Goal: Task Accomplishment & Management: Complete application form

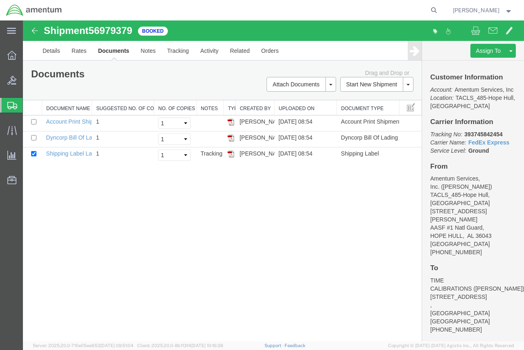
click at [0, 0] on span "Create Shipment" at bounding box center [0, 0] width 0 height 0
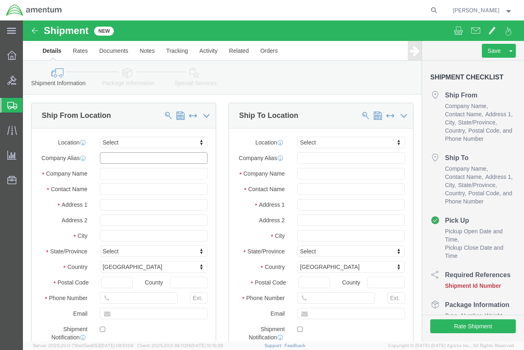
click input "text"
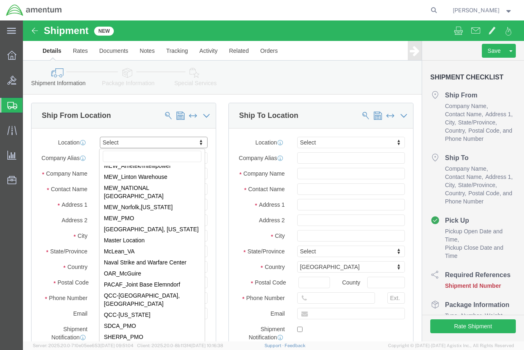
scroll to position [2741, 0]
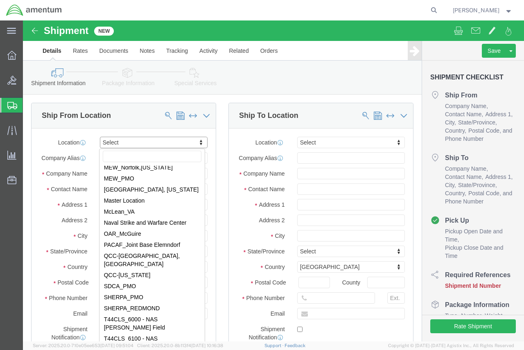
select select "42683"
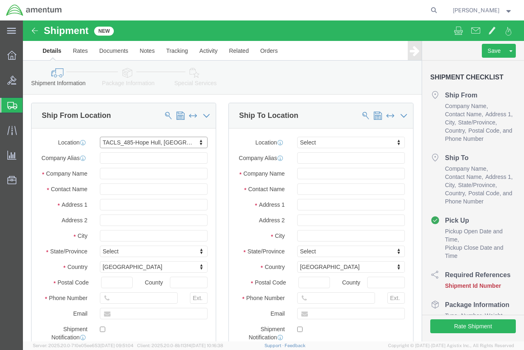
select select "AL"
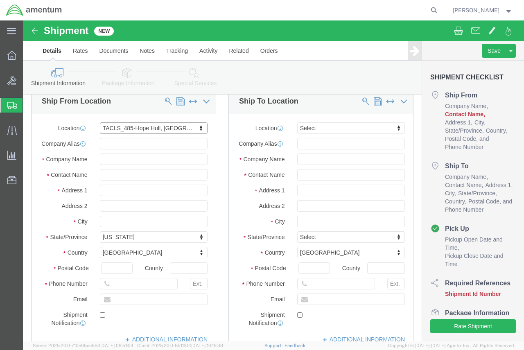
scroll to position [0, 0]
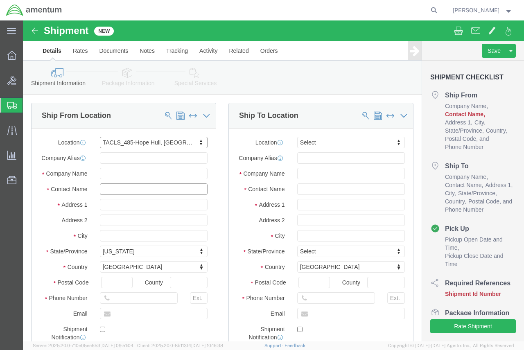
click input "text"
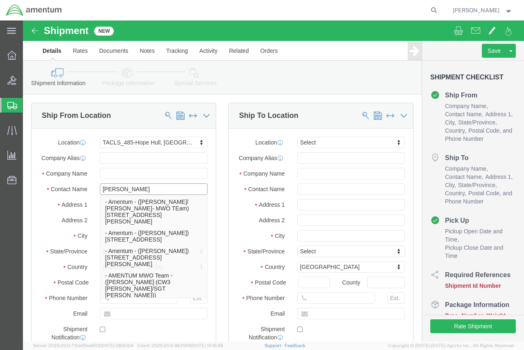
type input "[PERSON_NAME]"
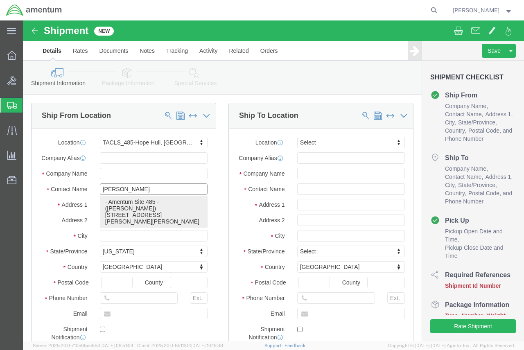
click p "- Amentum Site 485 - ([PERSON_NAME]) [STREET_ADDRESS][PERSON_NAME][PERSON_NAME]"
select select
select select "AL"
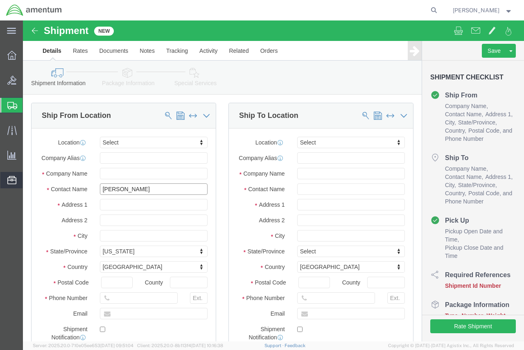
type input "[PERSON_NAME]"
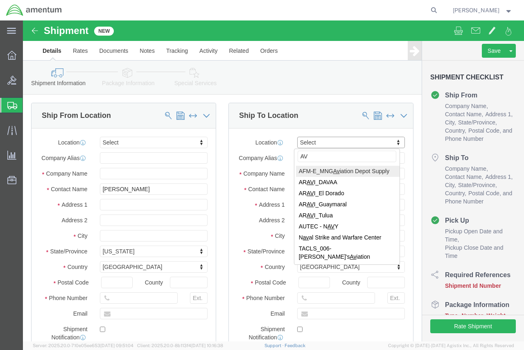
type input "A"
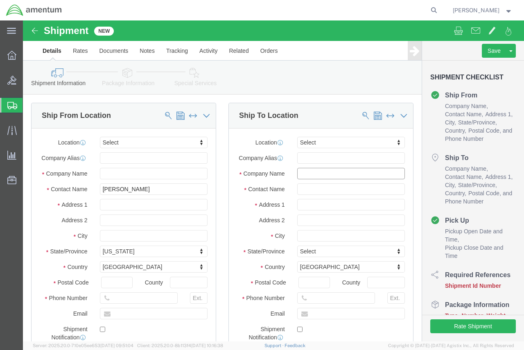
click input "text"
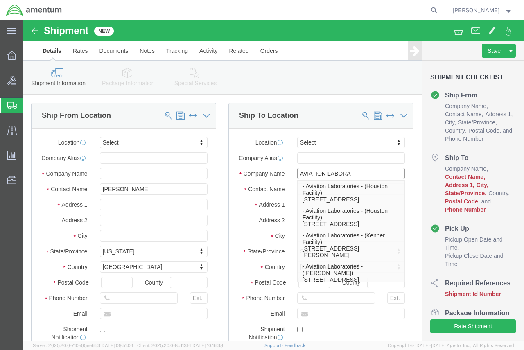
type input "AVIATION LABORAT"
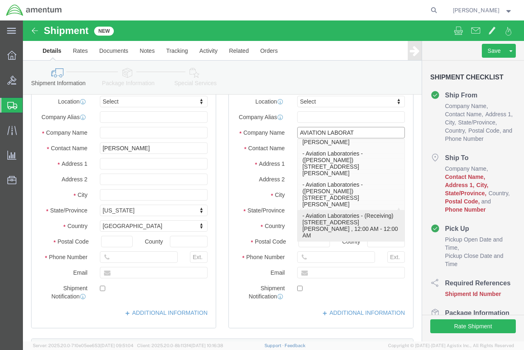
scroll to position [44, 0]
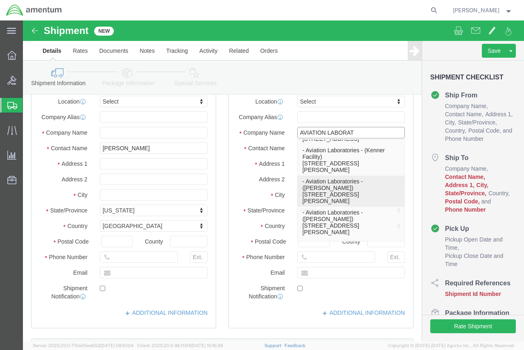
click p "- Aviation Laboratories - ([PERSON_NAME]) [STREET_ADDRESS][PERSON_NAME]"
select select "LA"
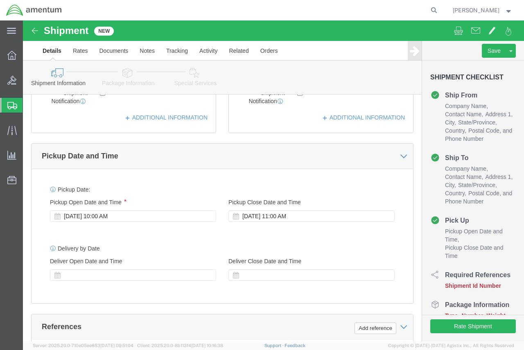
scroll to position [246, 0]
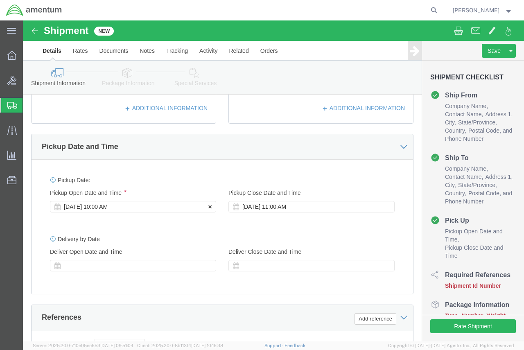
type input "Aviation Laboratories"
click icon
click div "[DATE] 10:00 AM"
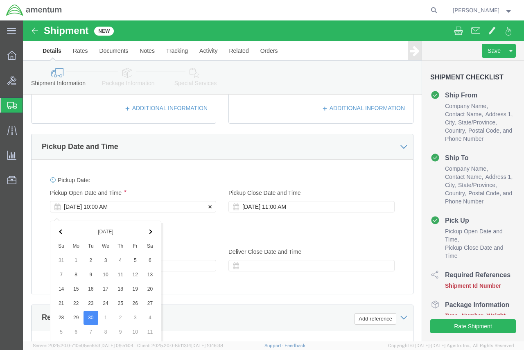
scroll to position [427, 0]
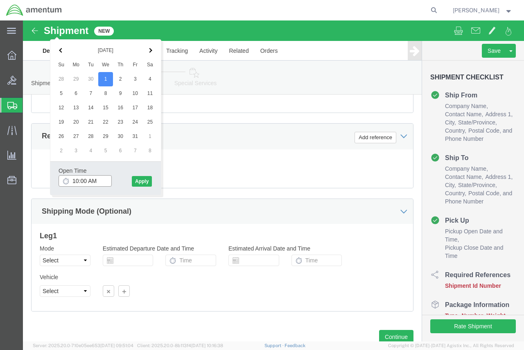
drag, startPoint x: 63, startPoint y: 160, endPoint x: 45, endPoint y: 162, distance: 18.6
click div "10:00 AM"
drag, startPoint x: 55, startPoint y: 158, endPoint x: 49, endPoint y: 160, distance: 6.3
click input "10:00 AM"
type input "8:00 AM"
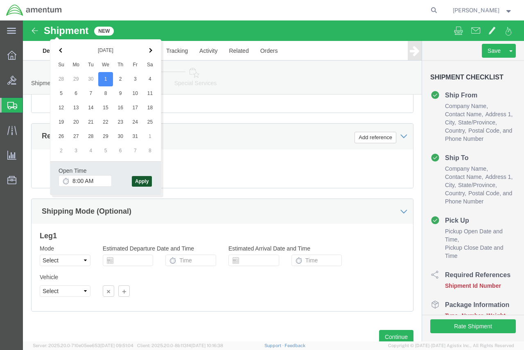
click button "Apply"
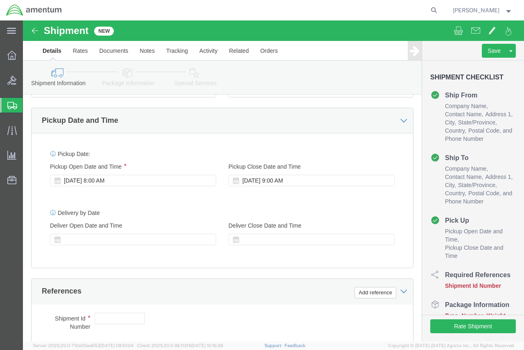
scroll to position [263, 0]
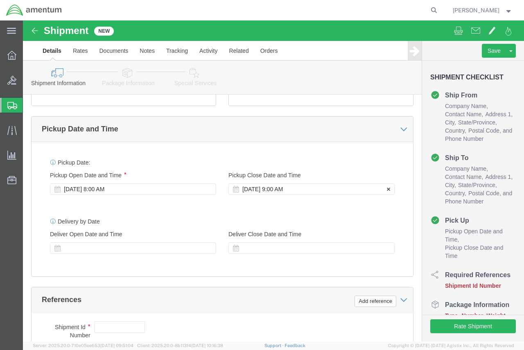
click div "[DATE] 9:00 AM"
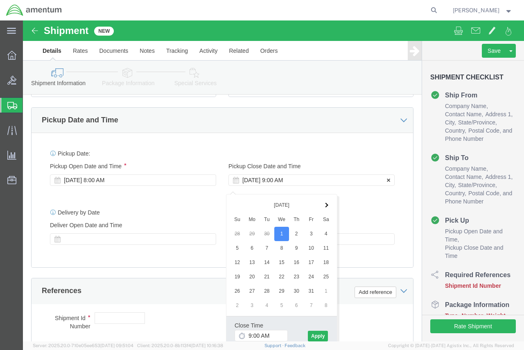
click div "[DATE] 9:00 AM"
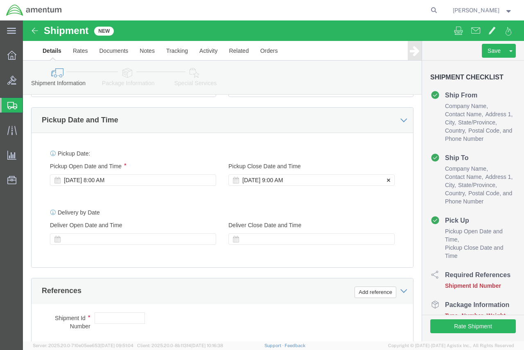
click div "[DATE] 9:00 AM"
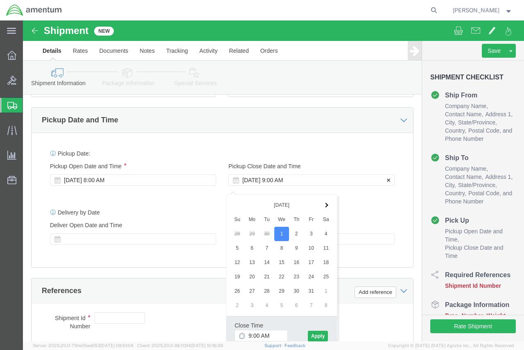
click div "[DATE] 9:00 AM"
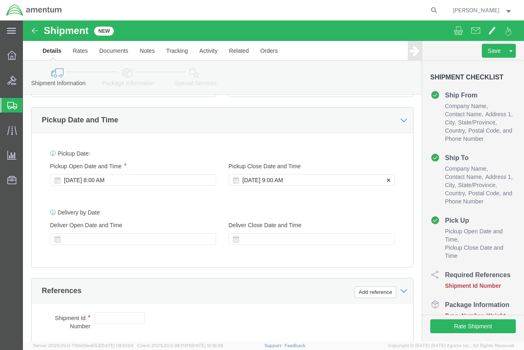
click div "[DATE] 9:00 AM"
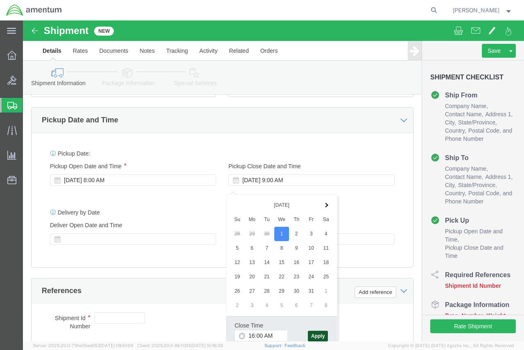
type input "4:00 PM"
click button "Apply"
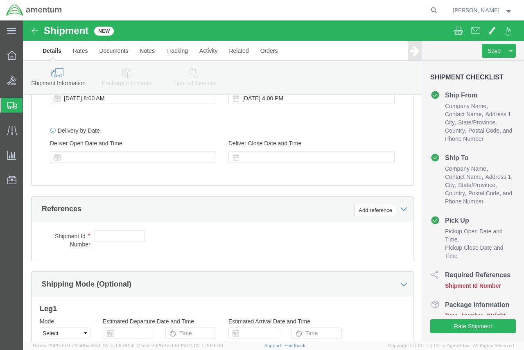
scroll to position [395, 0]
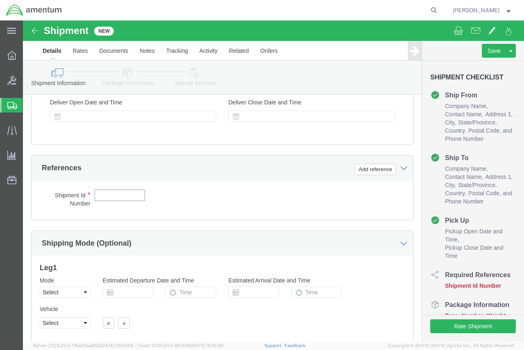
click input "text"
paste input "4857.0.1003.00.00.00.000.FRE"
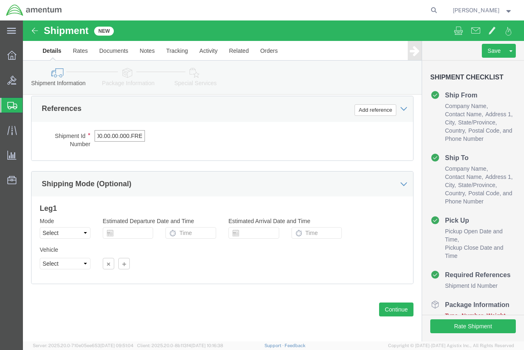
scroll to position [461, 0]
type input "4857.0.1003.00.00.00.000.FRE"
click button "Continue"
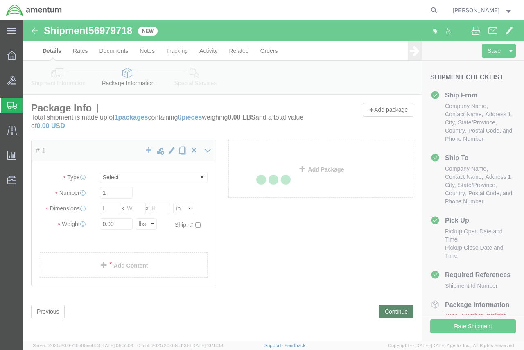
select select "CBOX"
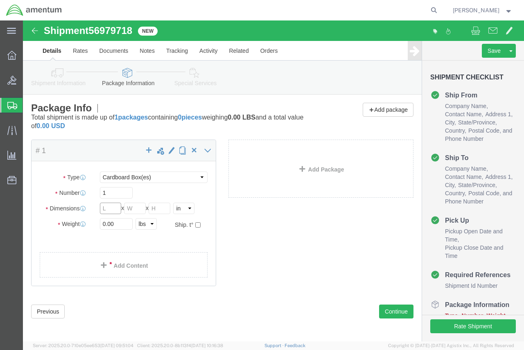
click input "text"
type input "7"
click input "text"
type input "5"
click input "text"
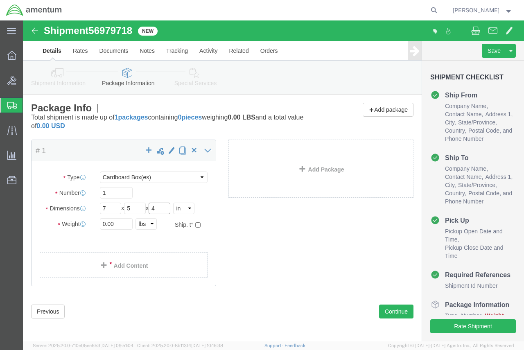
type input "4"
click input "0.00"
type input "2.00"
click link "Add Content"
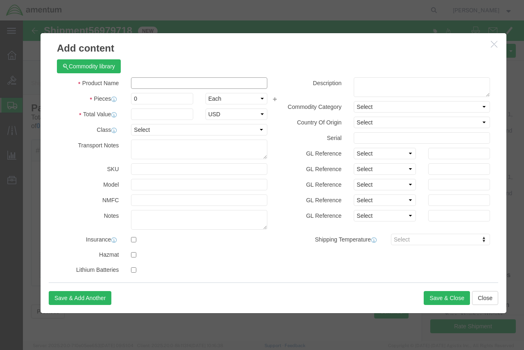
click input "text"
drag, startPoint x: 146, startPoint y: 61, endPoint x: 86, endPoint y: 65, distance: 59.9
click div "Product Name [PERSON_NAME]"
type input "Oil Samples"
click button "Save & Close"
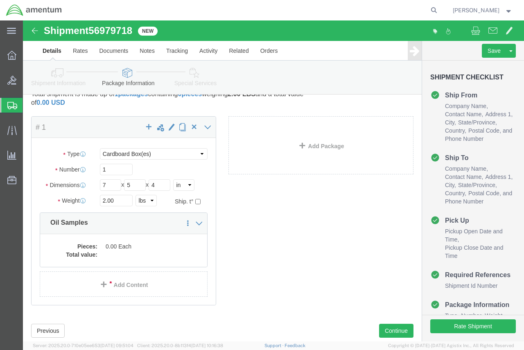
scroll to position [45, 0]
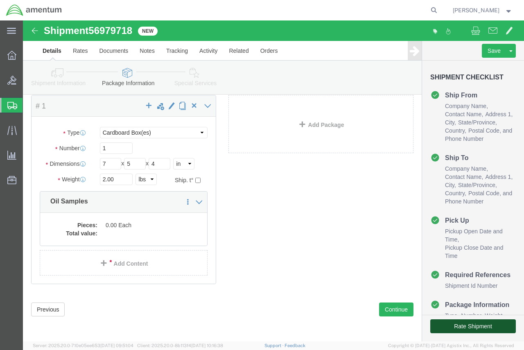
click button "Rate Shipment"
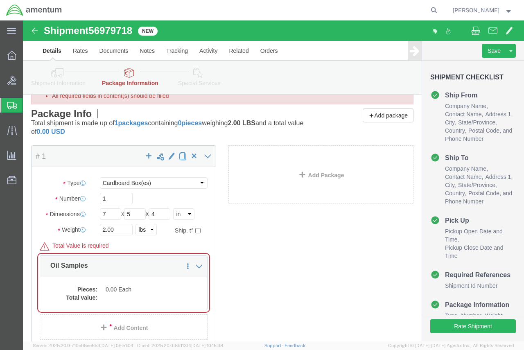
scroll to position [79, 0]
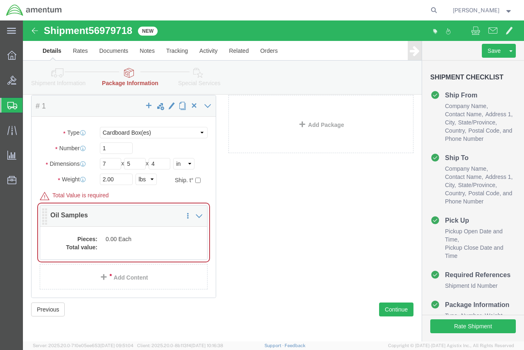
click dd "0.00 Each"
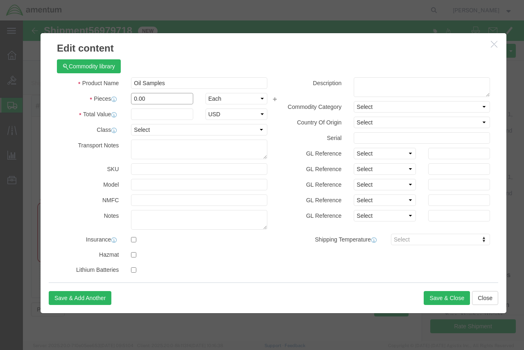
drag, startPoint x: 110, startPoint y: 79, endPoint x: 104, endPoint y: 79, distance: 6.5
click div "0.00"
type input "1.00"
click input "text"
type input "1.00"
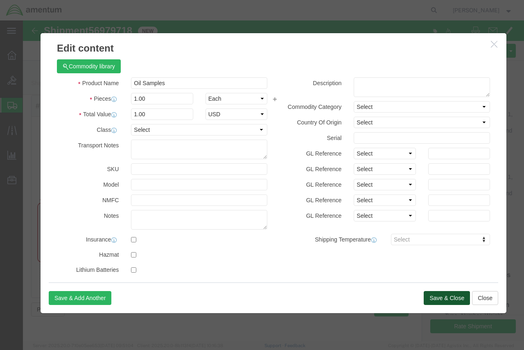
click button "Save & Close"
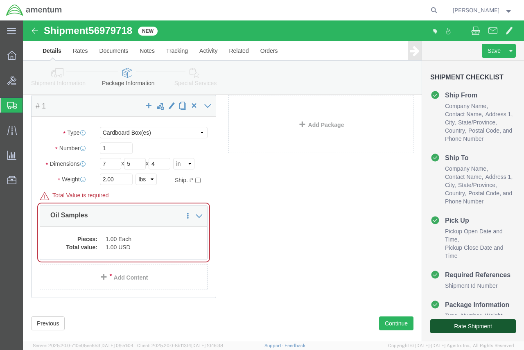
click button "Rate Shipment"
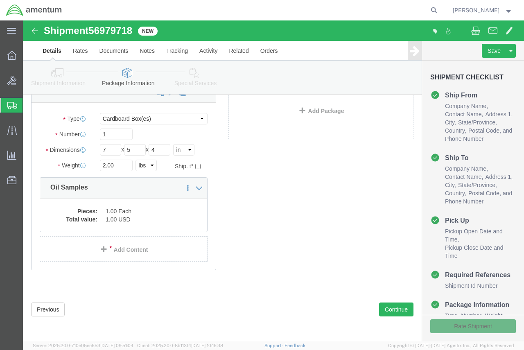
scroll to position [45, 0]
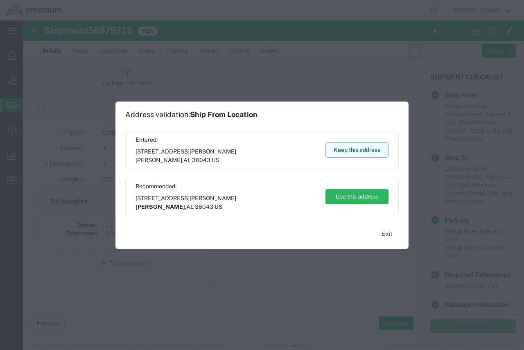
click at [349, 152] on button "Keep this address" at bounding box center [356, 149] width 63 height 15
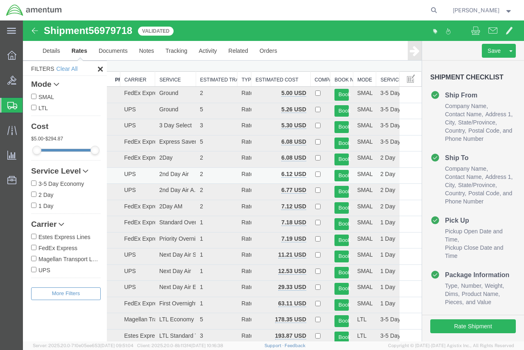
scroll to position [0, 0]
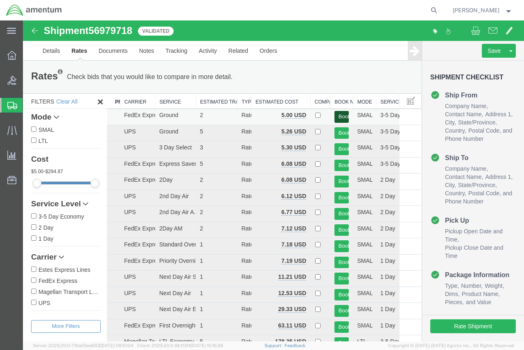
click at [337, 115] on button "Book" at bounding box center [341, 117] width 15 height 12
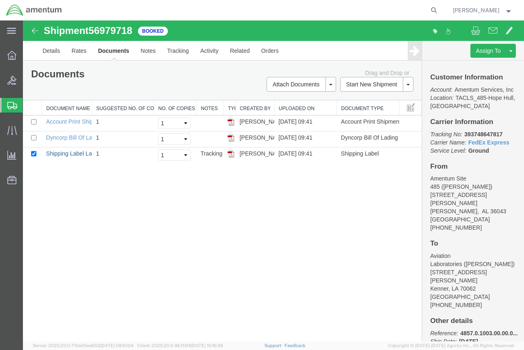
drag, startPoint x: 74, startPoint y: 154, endPoint x: 494, endPoint y: 163, distance: 419.5
click at [74, 154] on link "Shipping Label Laser" at bounding box center [73, 153] width 54 height 7
click at [67, 136] on link "Dyncorp Bill Of Lading" at bounding box center [74, 137] width 57 height 7
drag, startPoint x: 502, startPoint y: 145, endPoint x: 465, endPoint y: 144, distance: 36.8
click at [465, 137] on b "393748647817" at bounding box center [483, 134] width 38 height 7
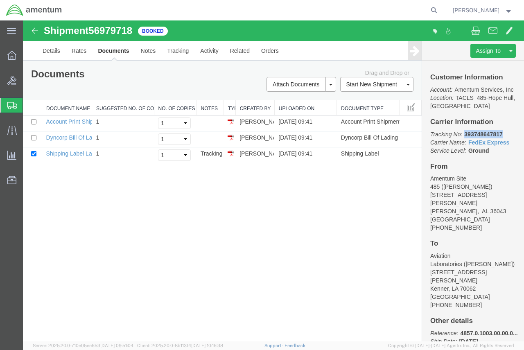
copy b "393748647817"
click at [48, 50] on link "Details" at bounding box center [51, 51] width 29 height 20
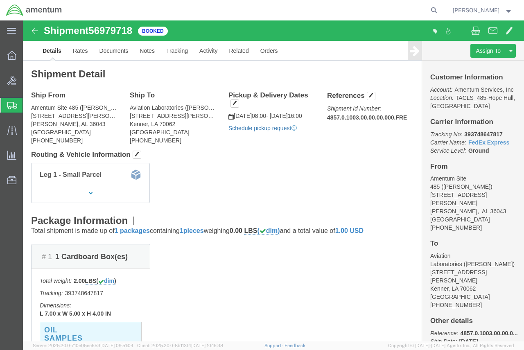
click link "Schedule pickup request"
